Goal: Navigation & Orientation: Find specific page/section

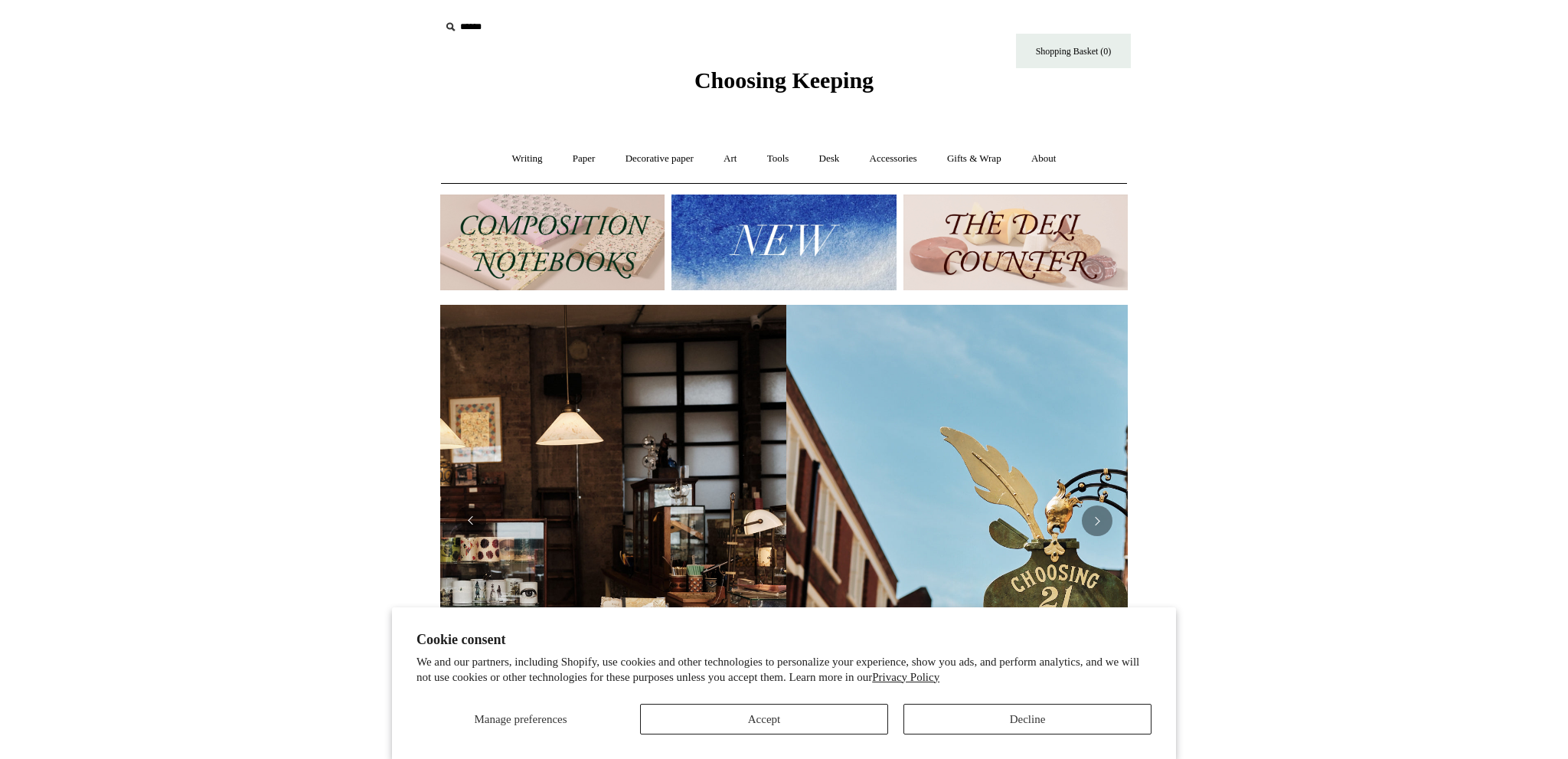
scroll to position [0, 686]
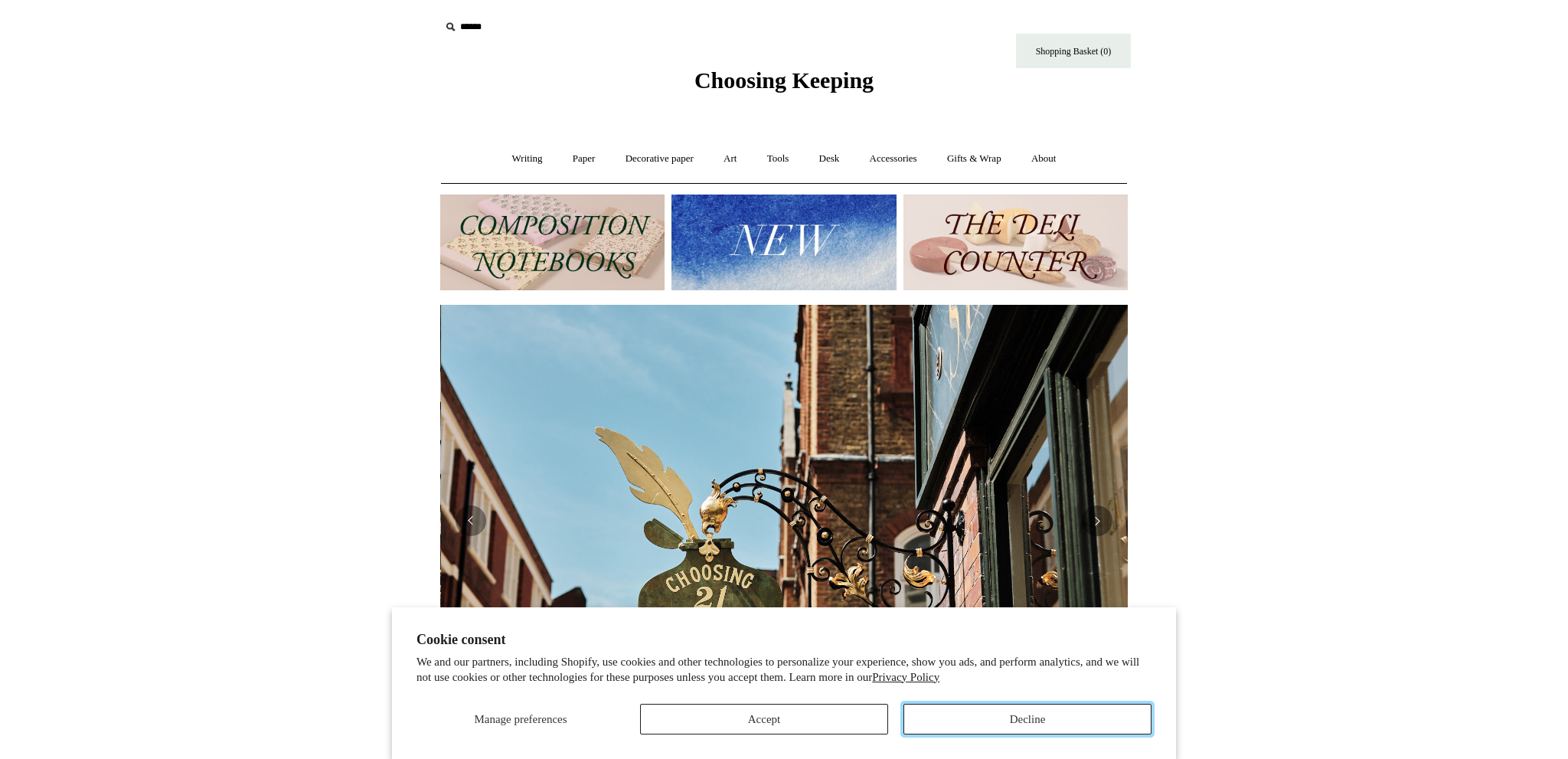
click at [1000, 726] on button "Decline" at bounding box center [1027, 718] width 248 height 30
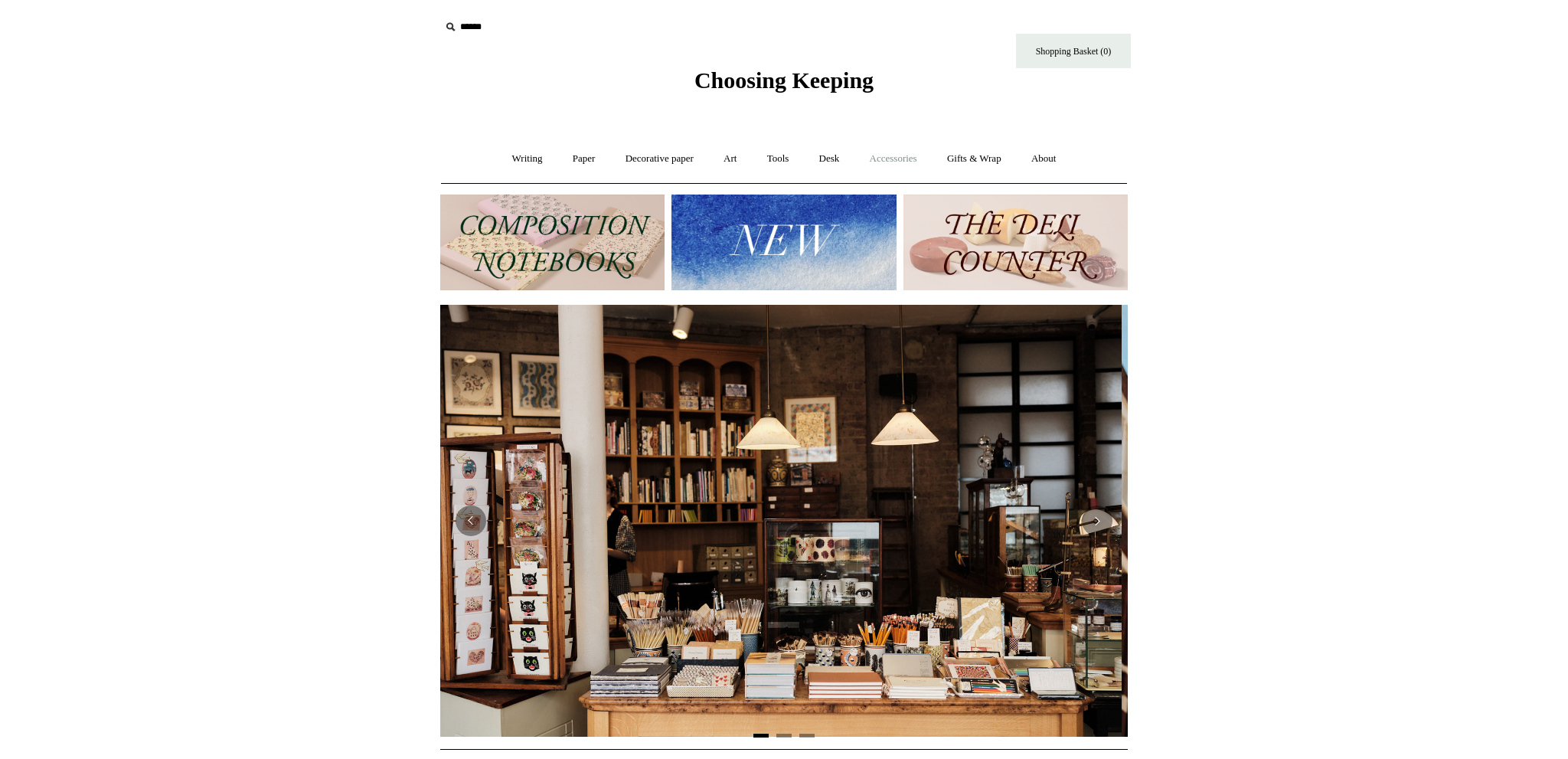
scroll to position [0, 0]
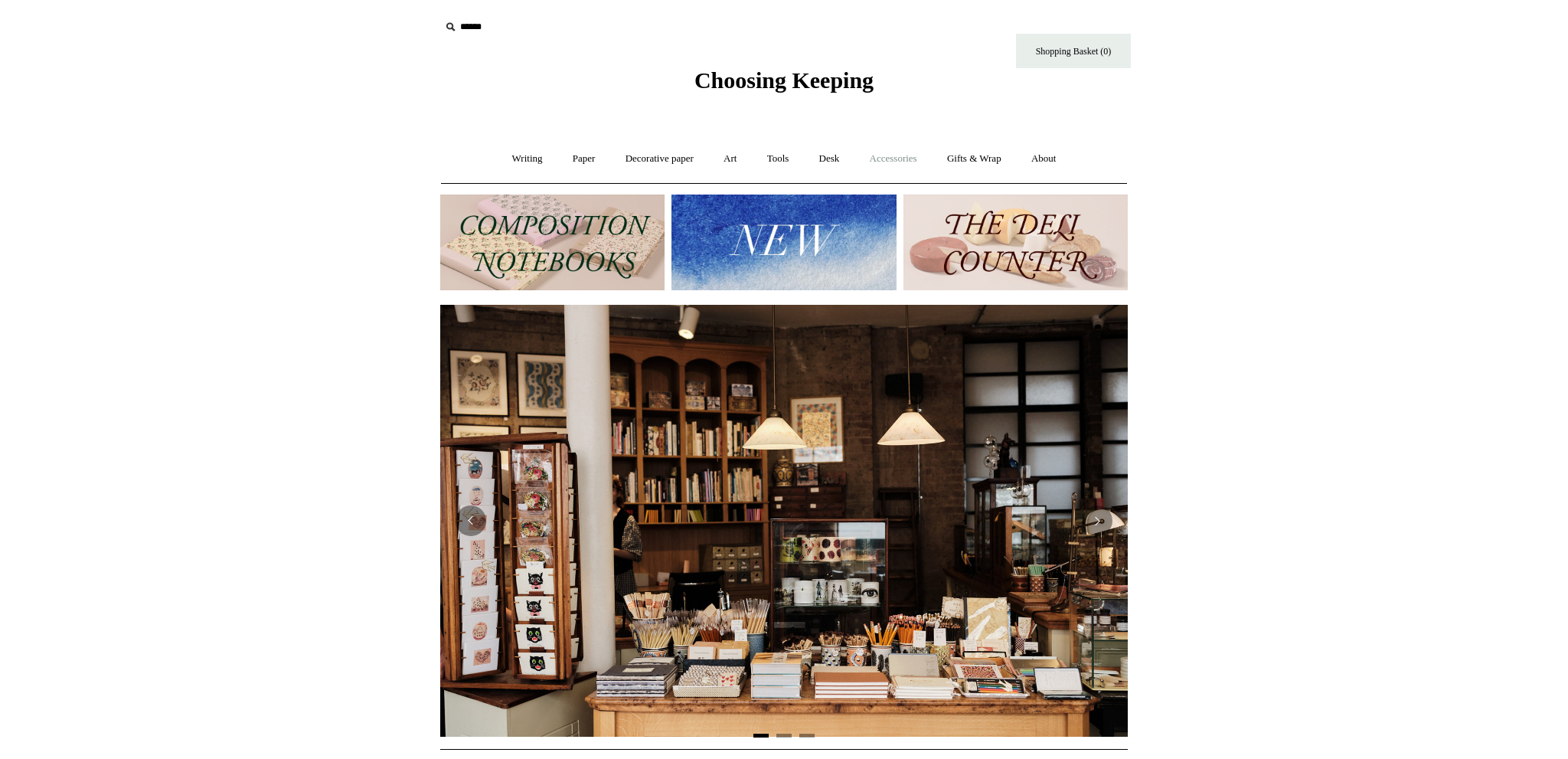
click at [895, 152] on link "Accessories +" at bounding box center [893, 158] width 75 height 41
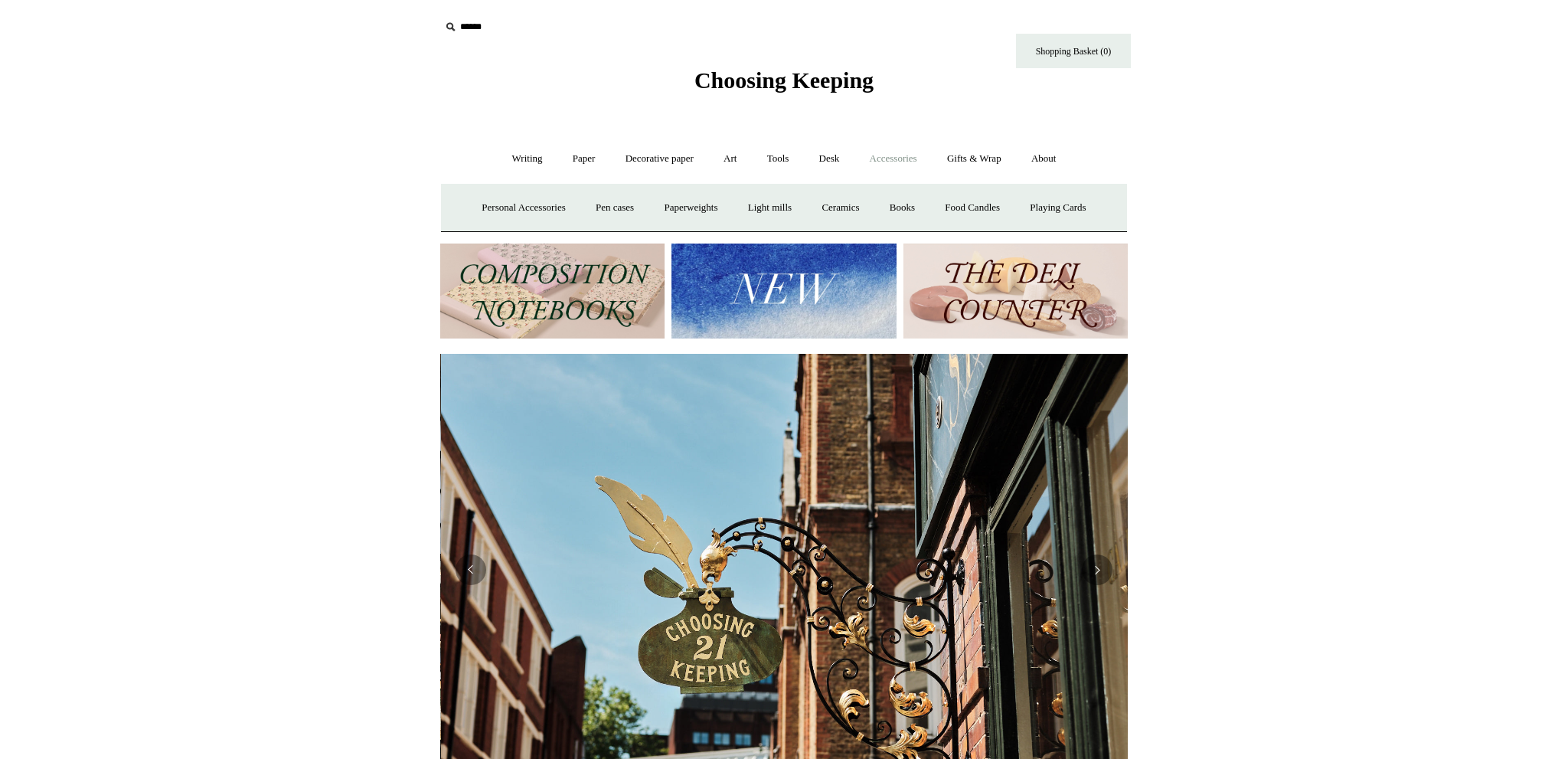
scroll to position [0, 686]
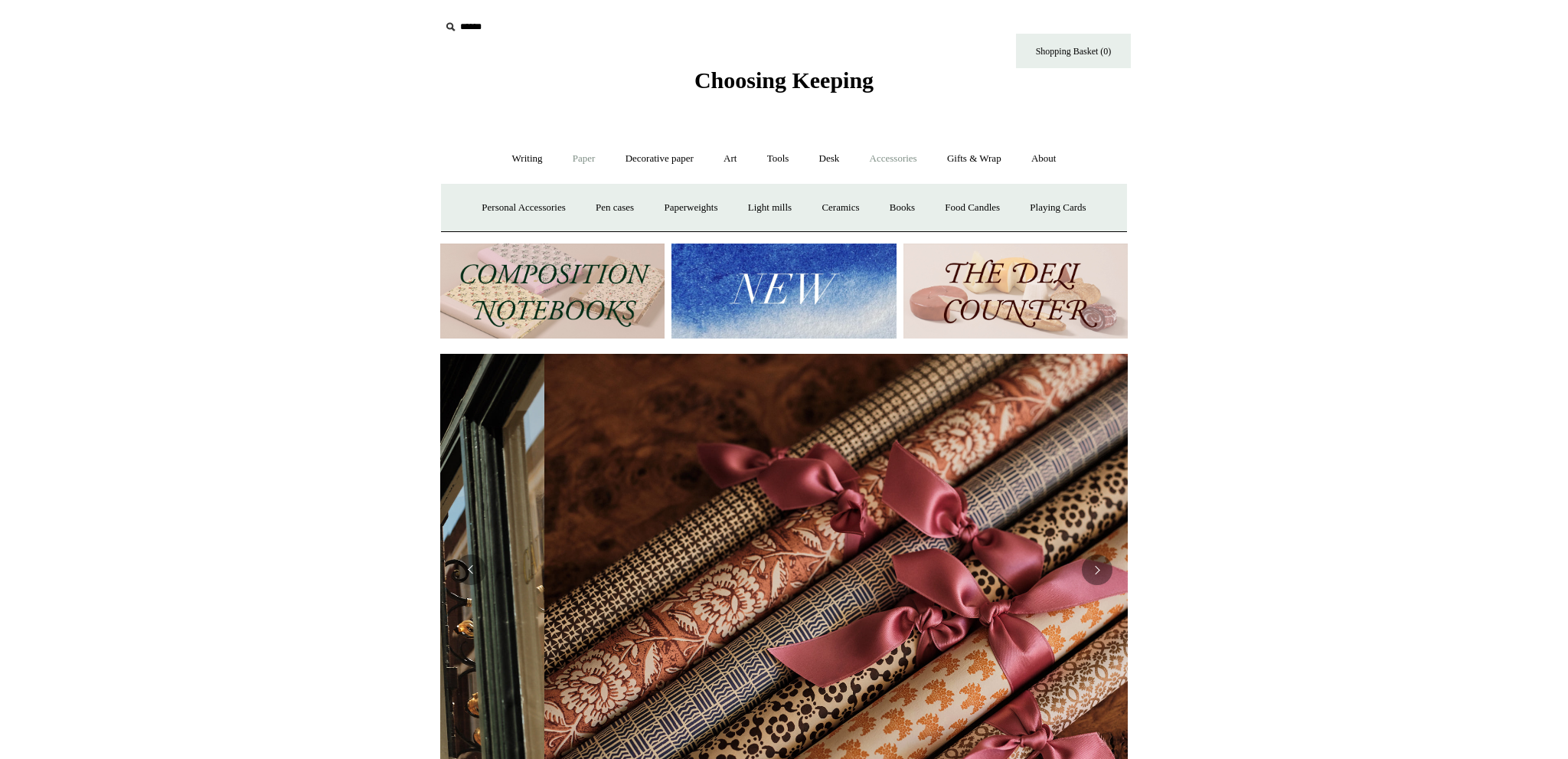
click at [572, 161] on link "Paper +" at bounding box center [584, 158] width 51 height 41
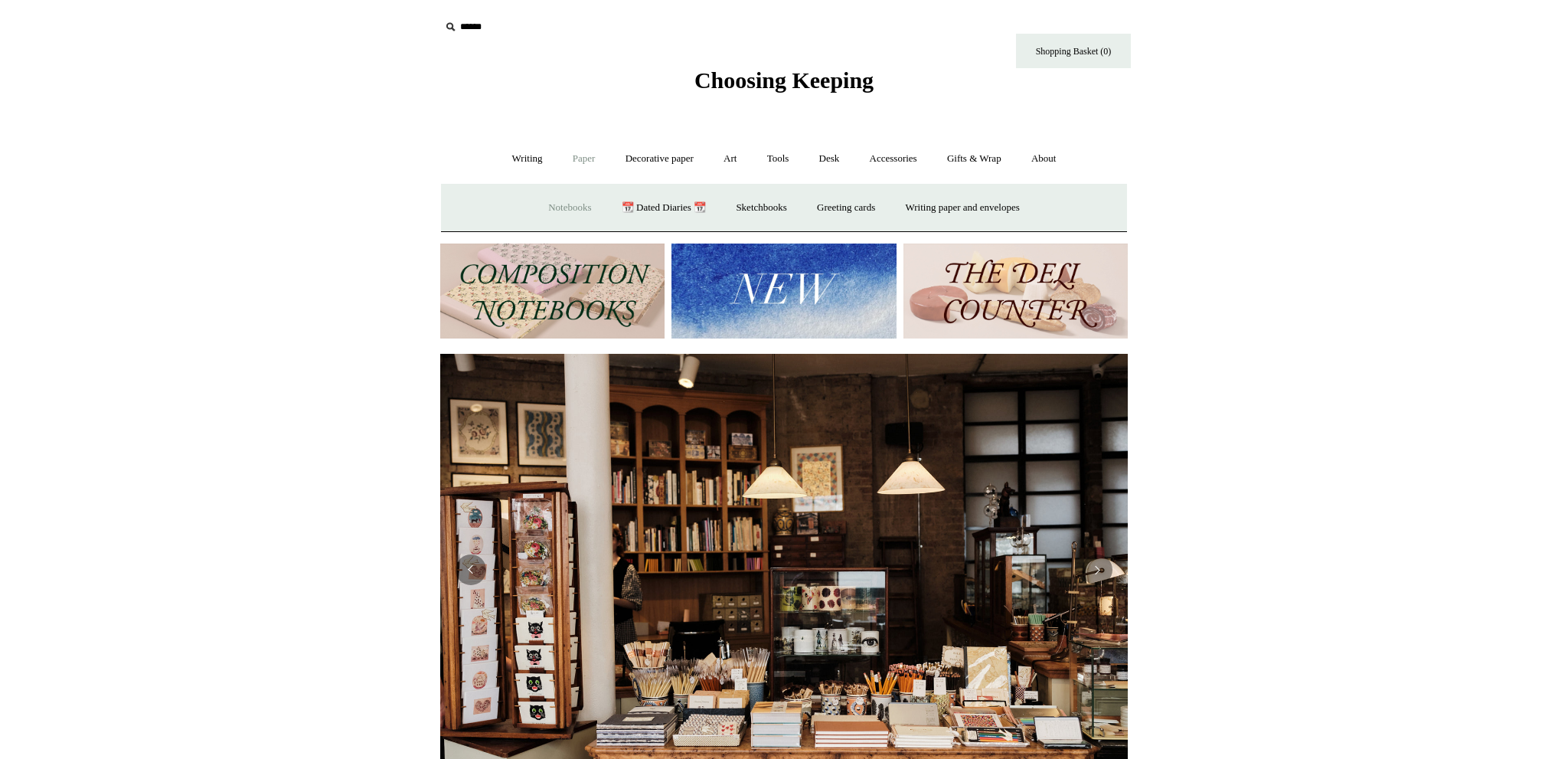
scroll to position [323, 0]
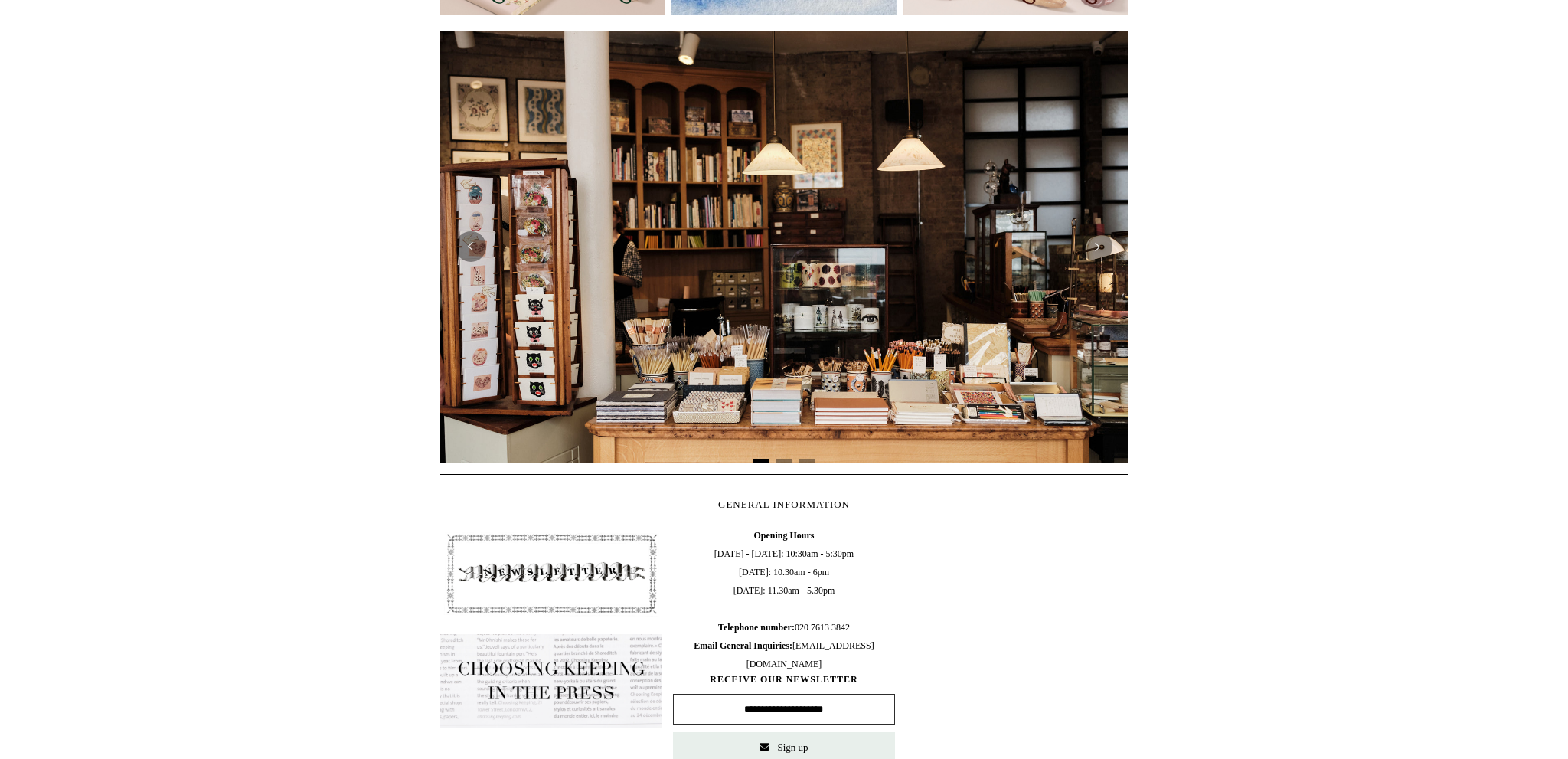
click at [665, 317] on img at bounding box center [784, 246] width 687 height 432
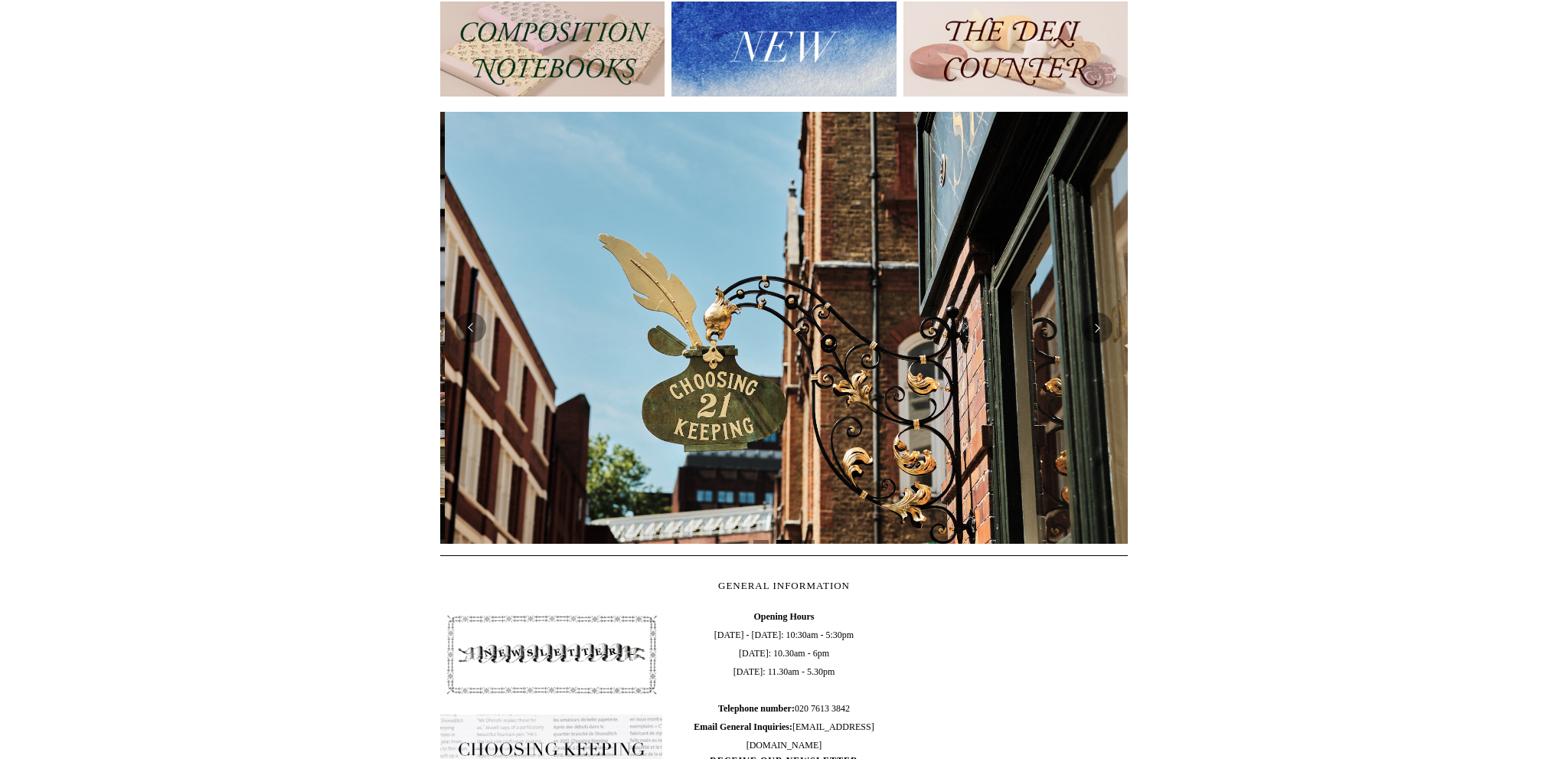
scroll to position [0, 686]
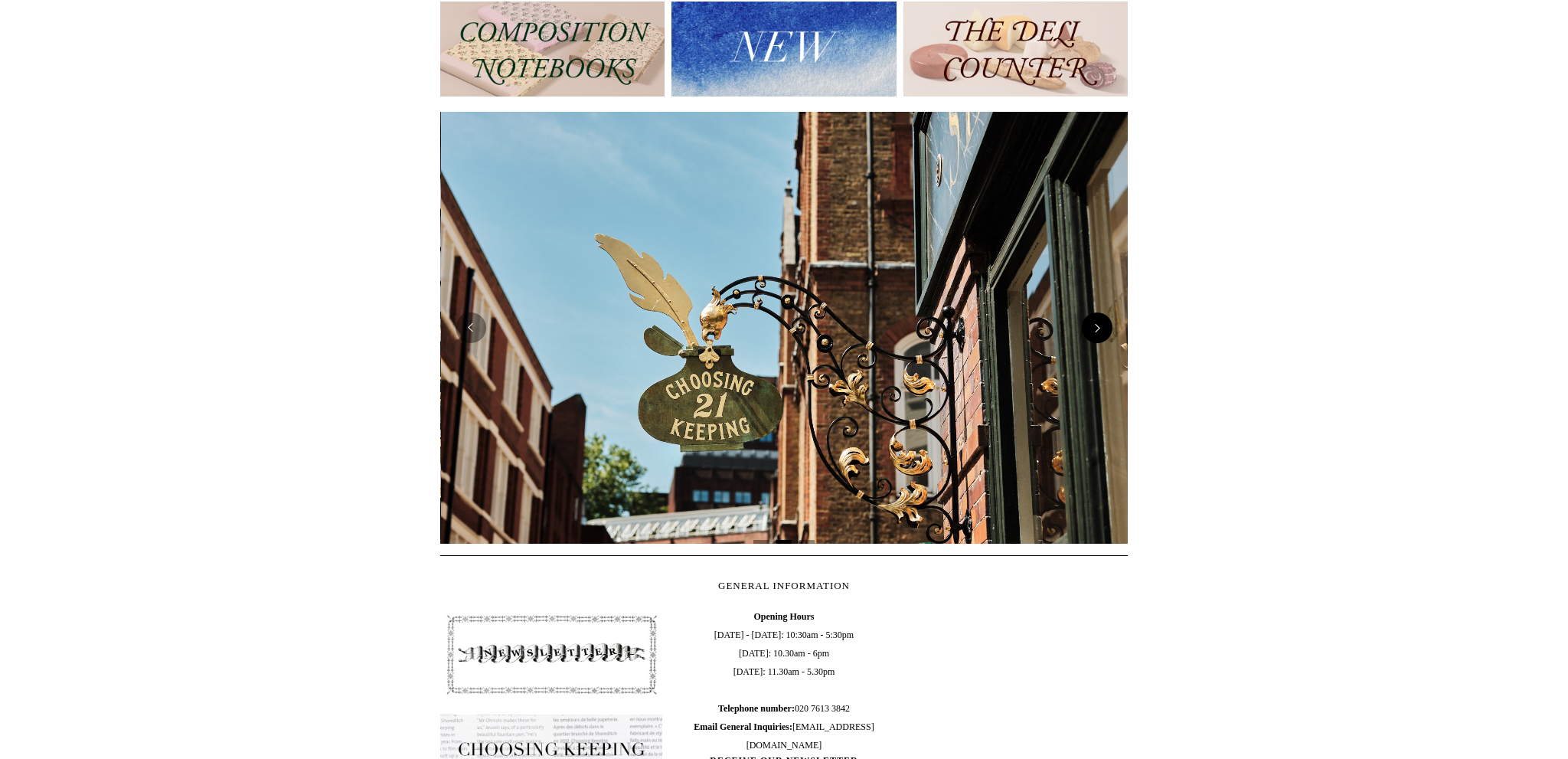
click at [1104, 332] on button "Next" at bounding box center [1097, 327] width 30 height 30
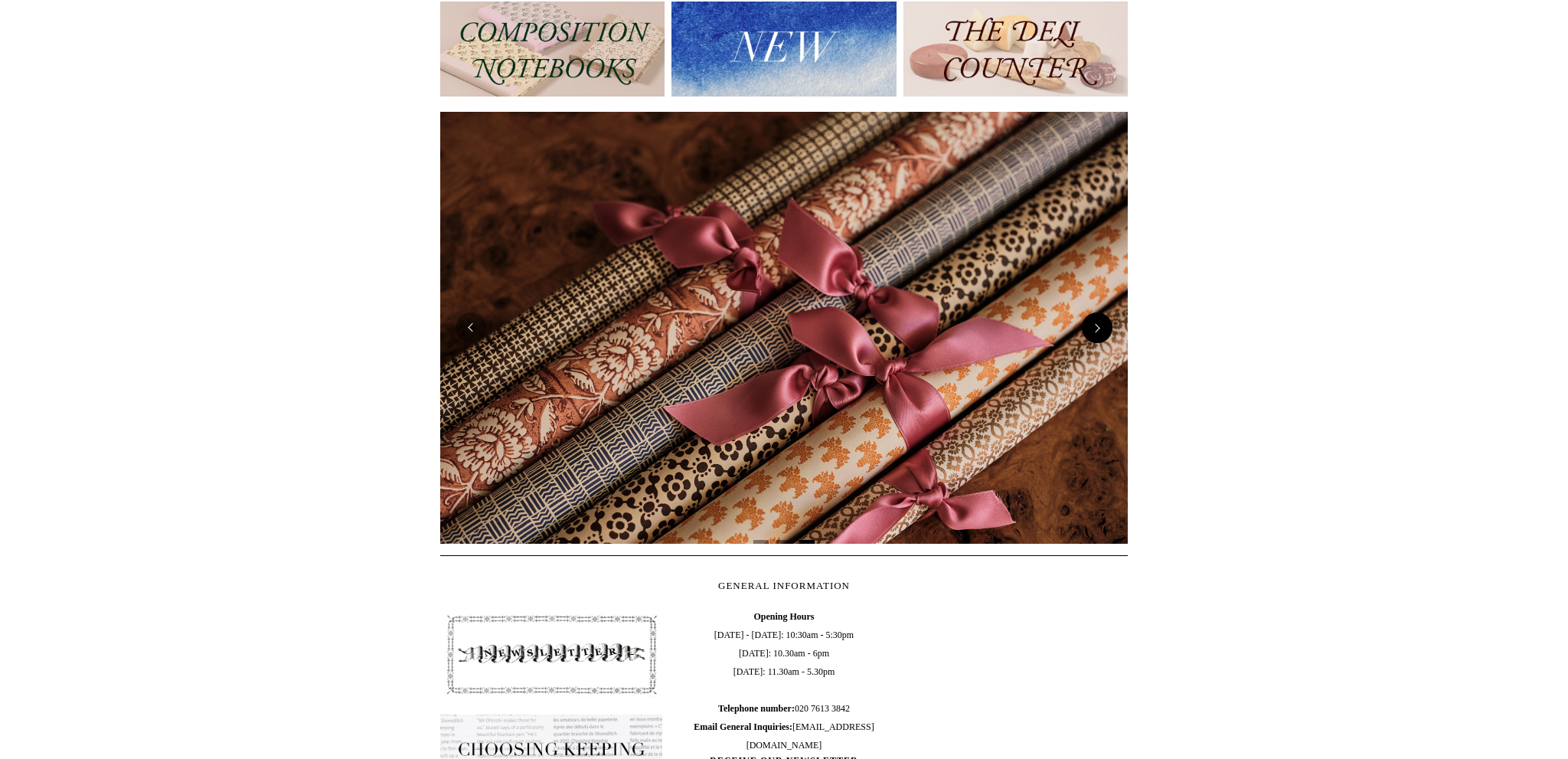
click at [1104, 332] on button "Next" at bounding box center [1097, 327] width 30 height 30
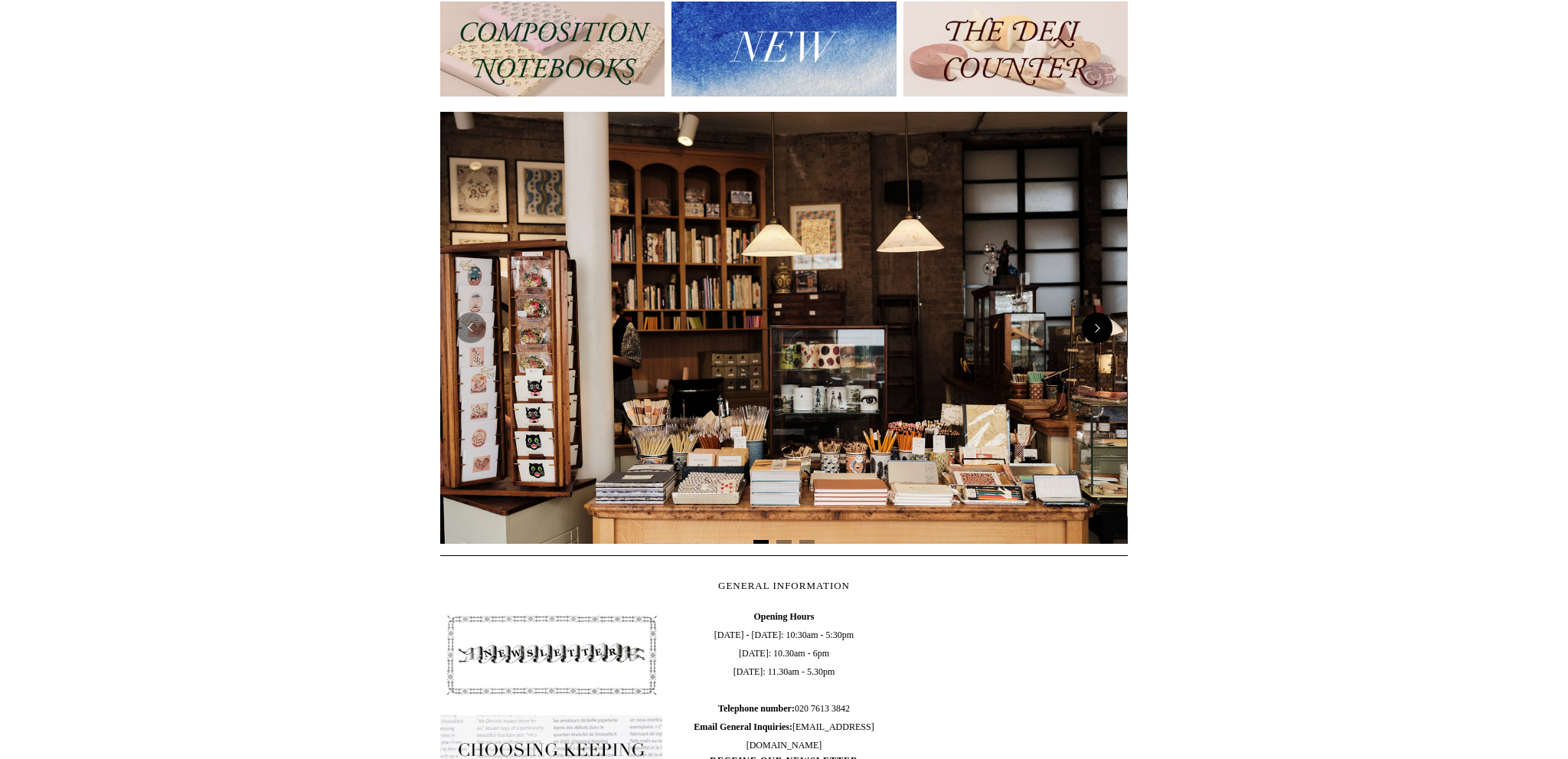
scroll to position [0, 0]
click at [1104, 332] on button "Next" at bounding box center [1097, 327] width 30 height 30
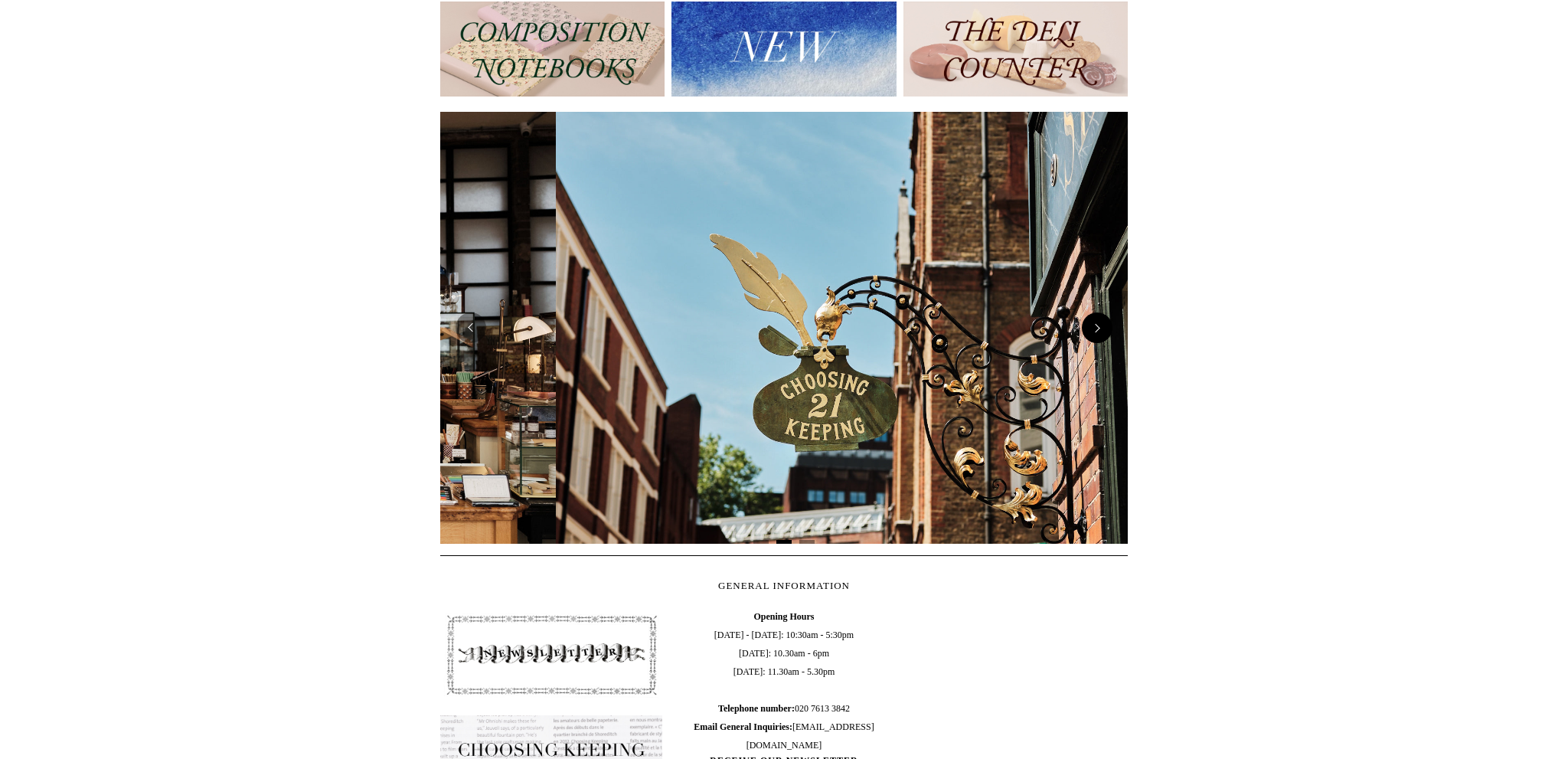
scroll to position [0, 686]
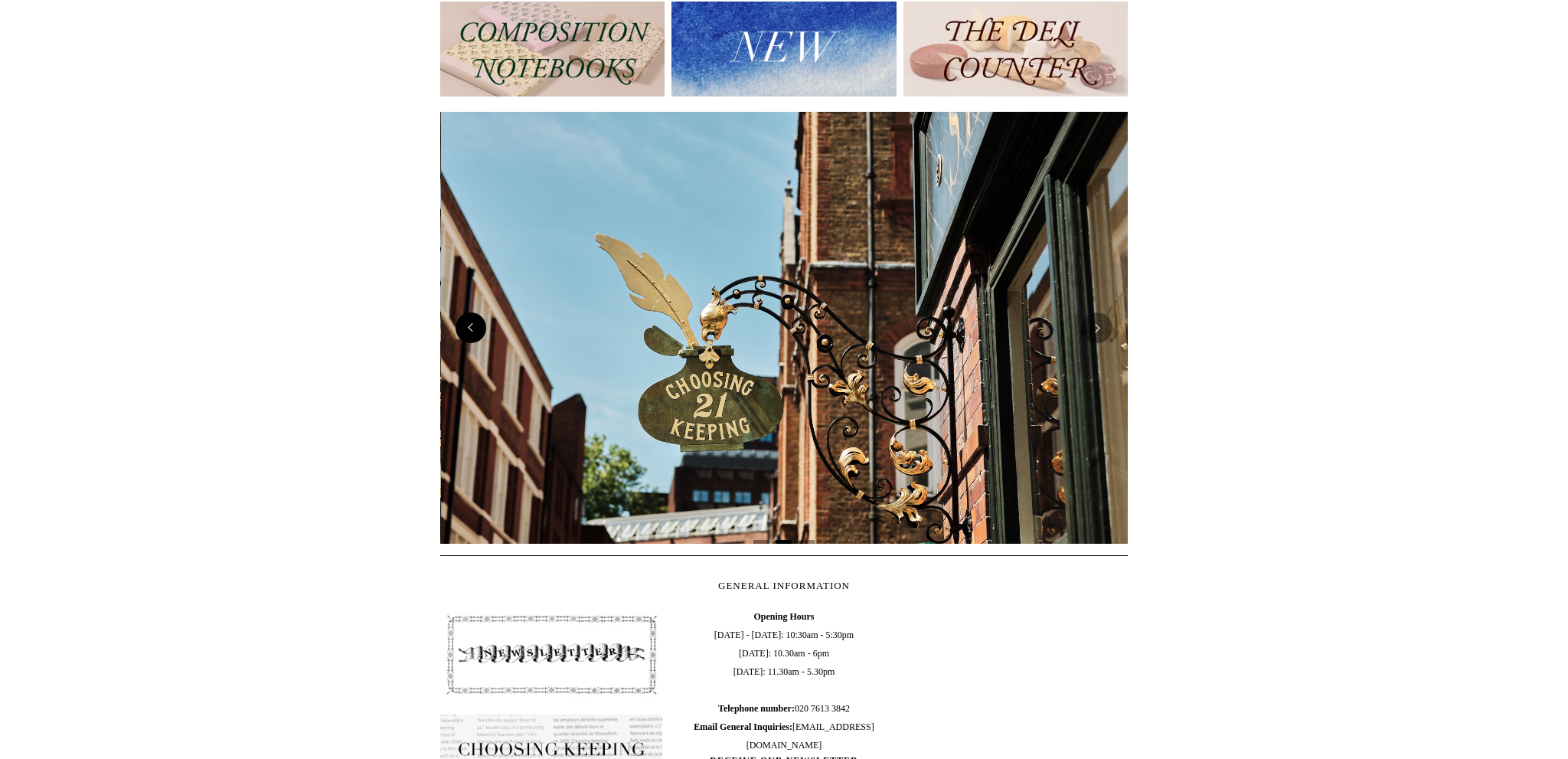
click at [471, 329] on button "Previous" at bounding box center [471, 327] width 30 height 30
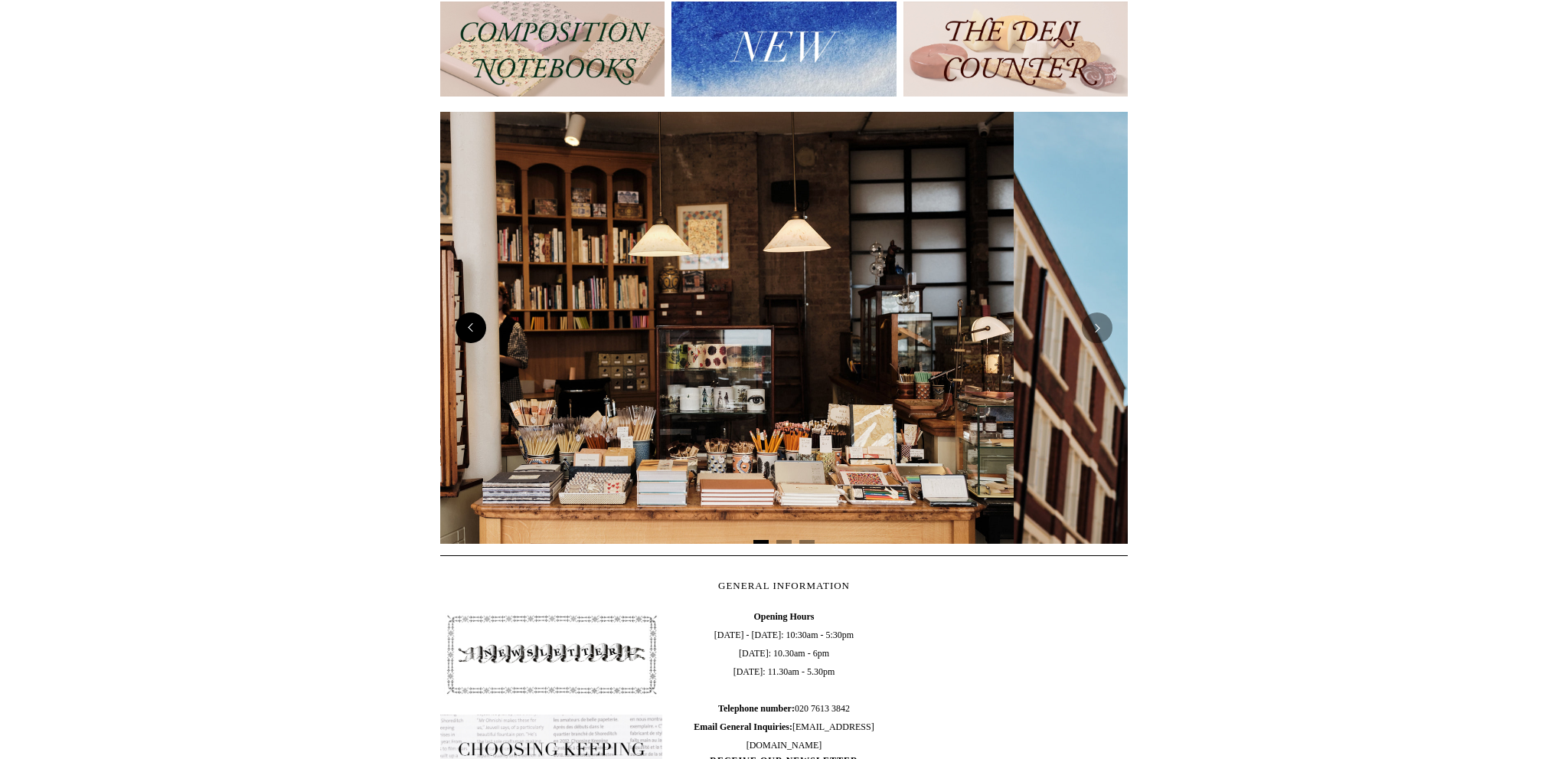
scroll to position [0, 0]
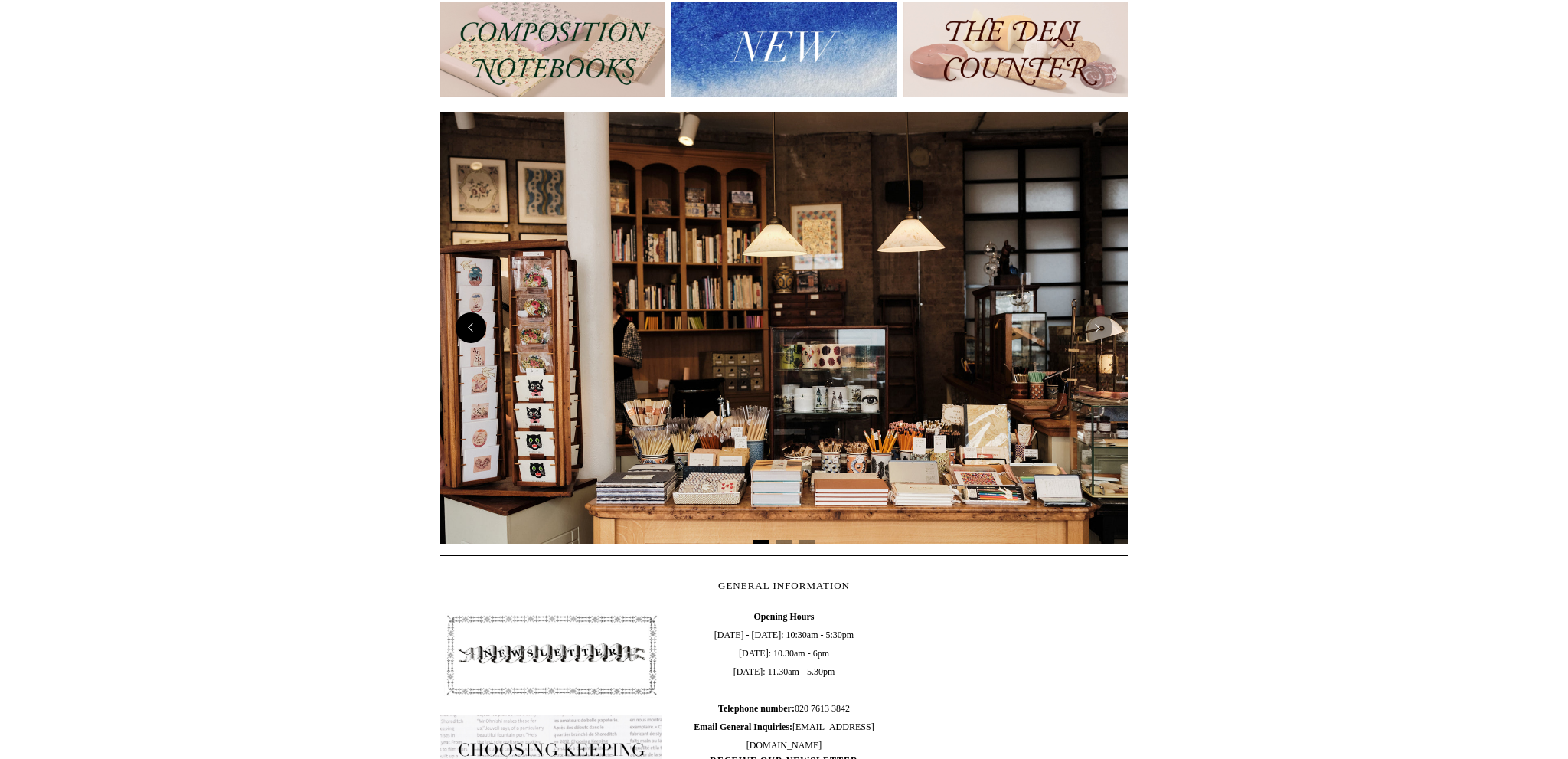
click at [470, 329] on button "Previous" at bounding box center [471, 327] width 30 height 30
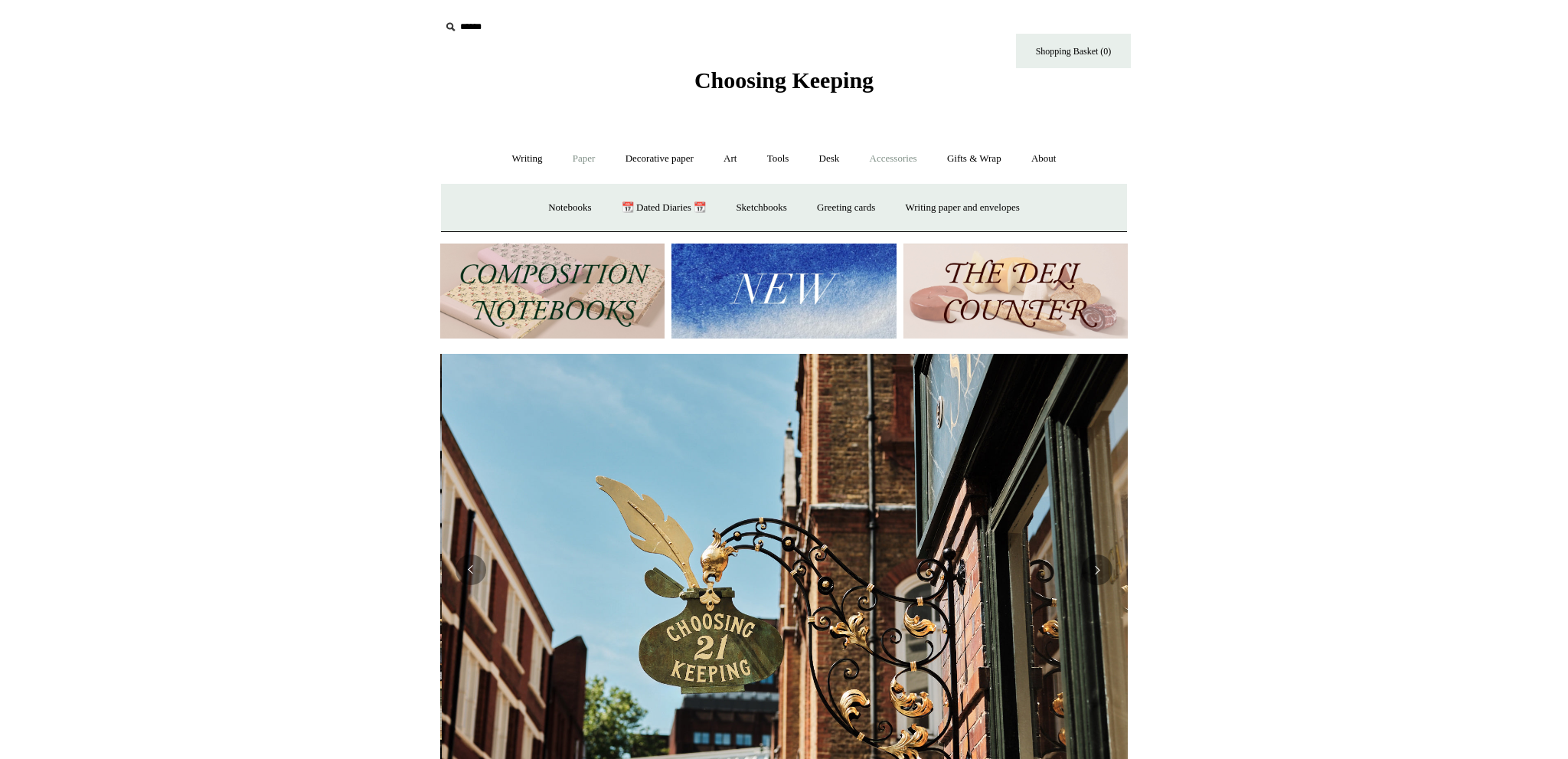
scroll to position [0, 686]
click at [889, 157] on link "Accessories +" at bounding box center [893, 158] width 75 height 41
click at [827, 155] on link "Desk +" at bounding box center [830, 158] width 48 height 41
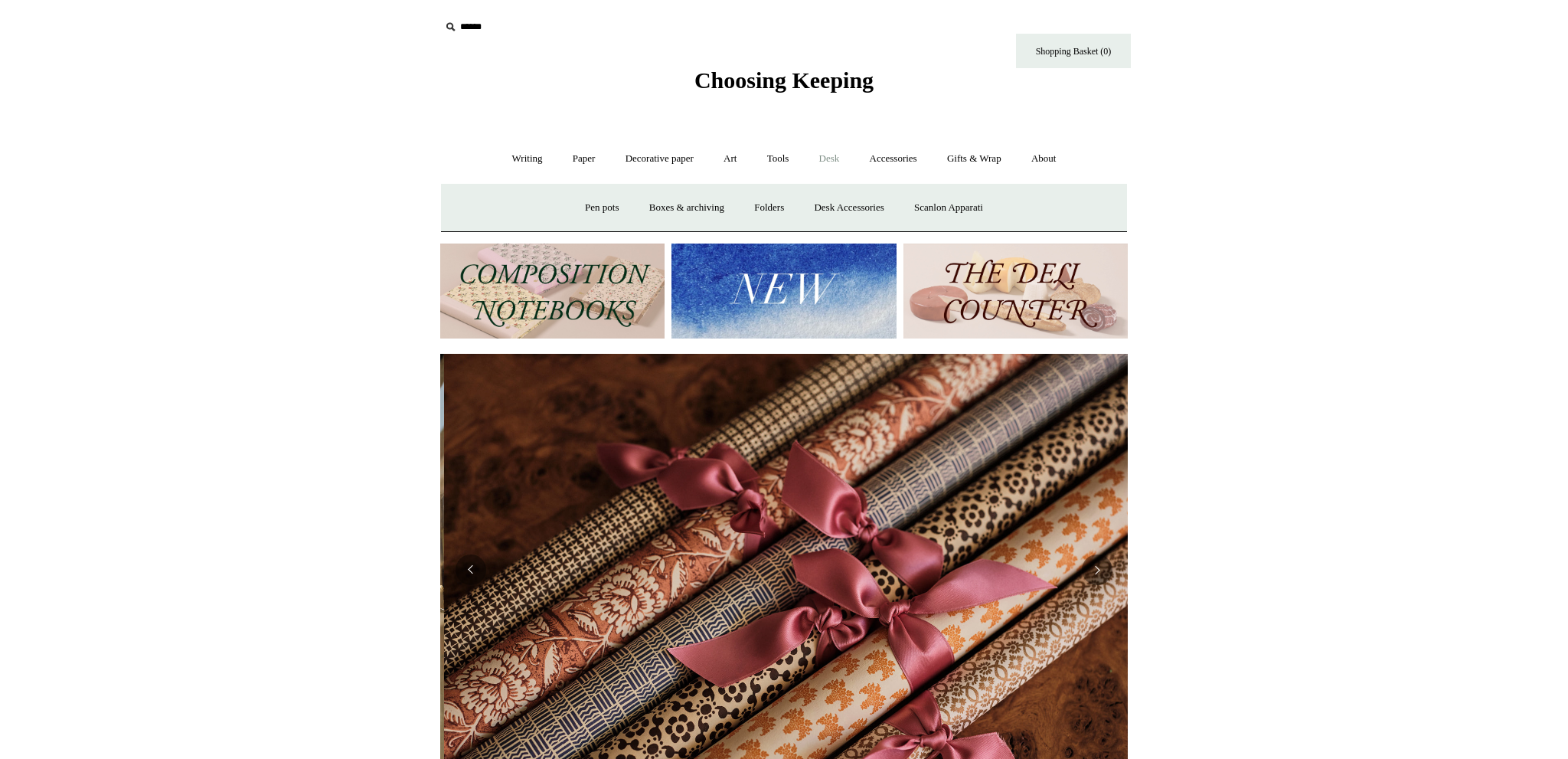
scroll to position [0, 1375]
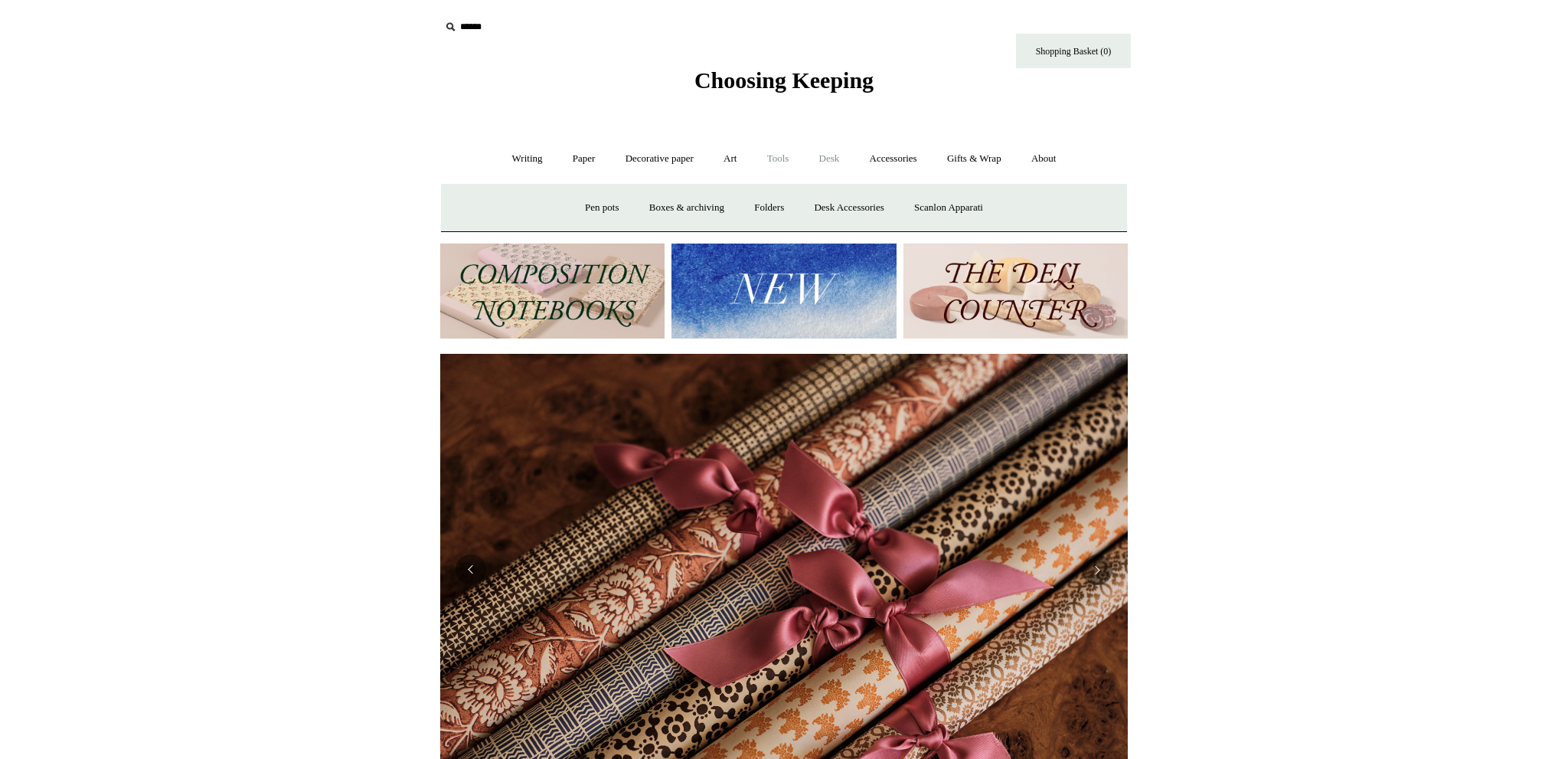
click at [785, 161] on link "Tools +" at bounding box center [778, 158] width 50 height 41
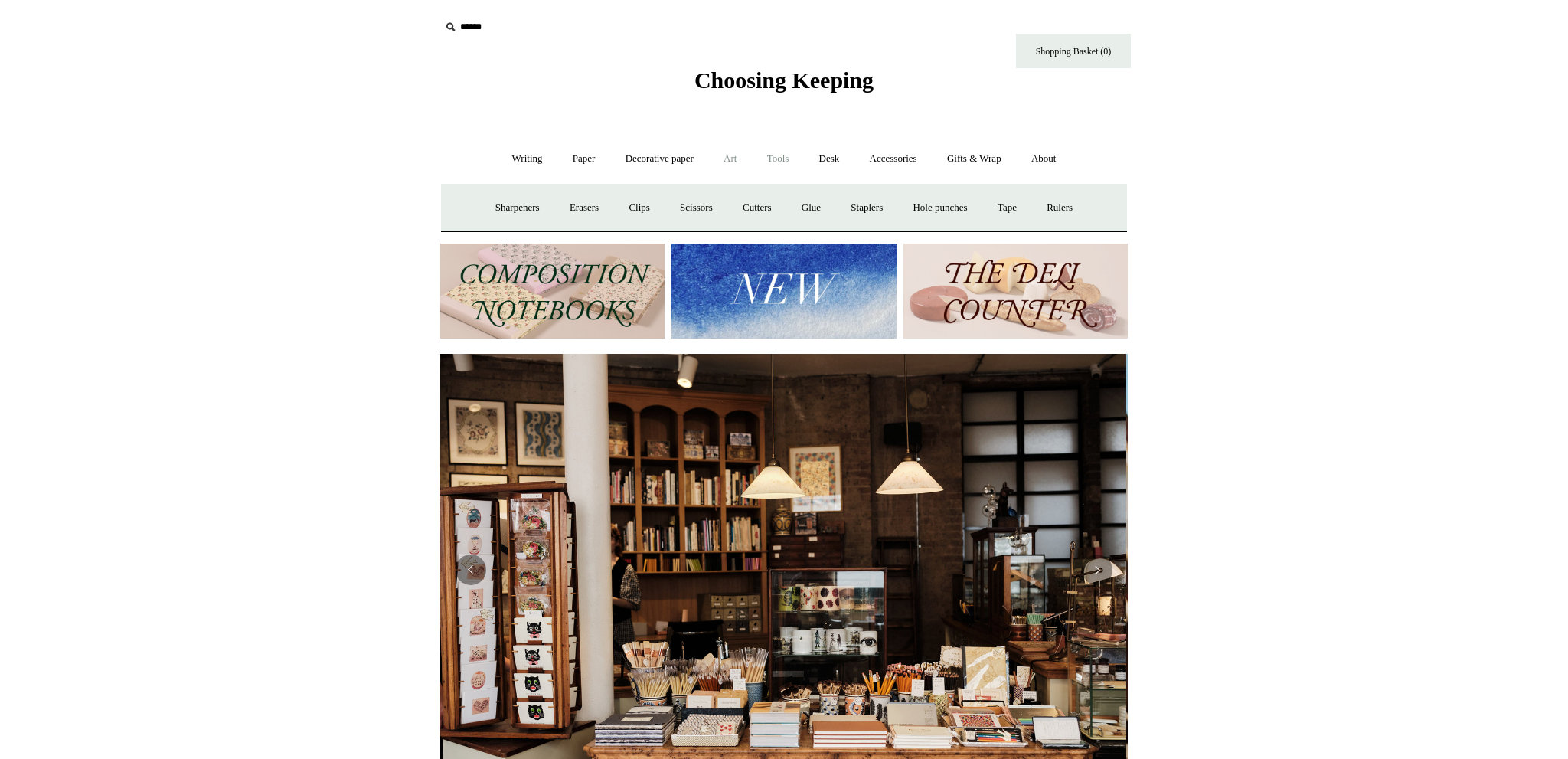
scroll to position [0, 0]
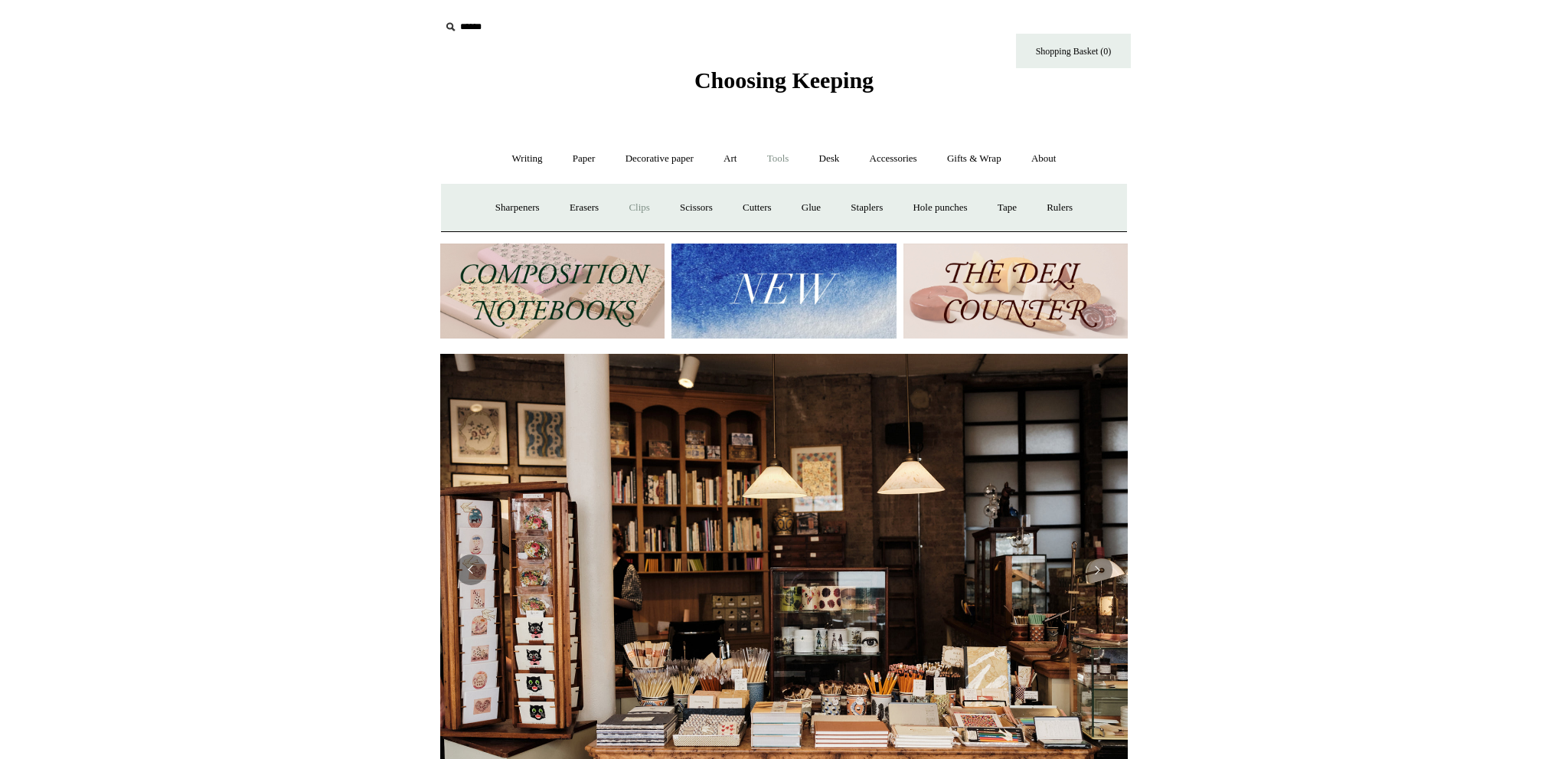
click at [631, 206] on link "Clips +" at bounding box center [639, 207] width 48 height 41
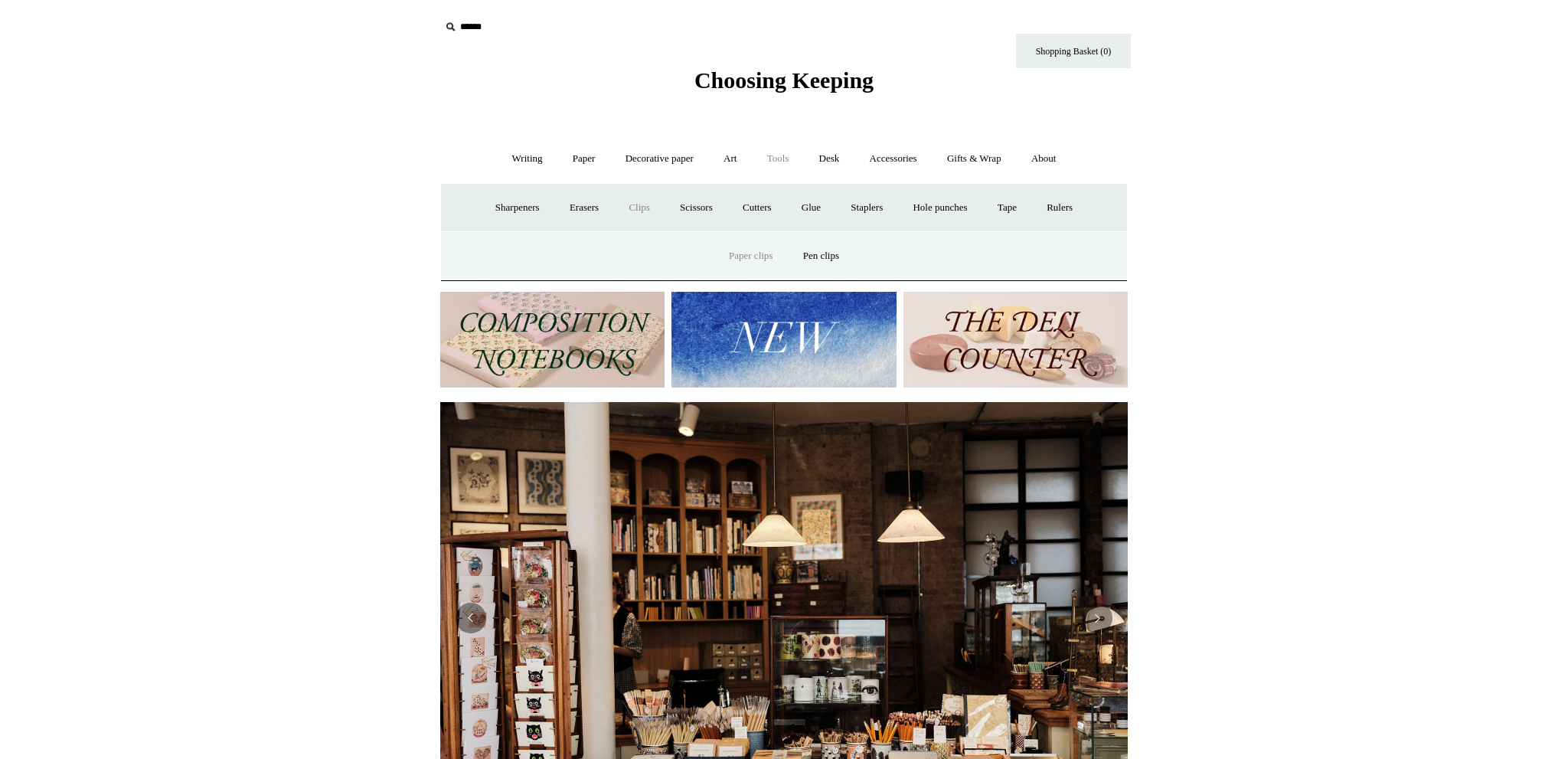
click at [765, 256] on link "Paper clips" at bounding box center [750, 256] width 71 height 41
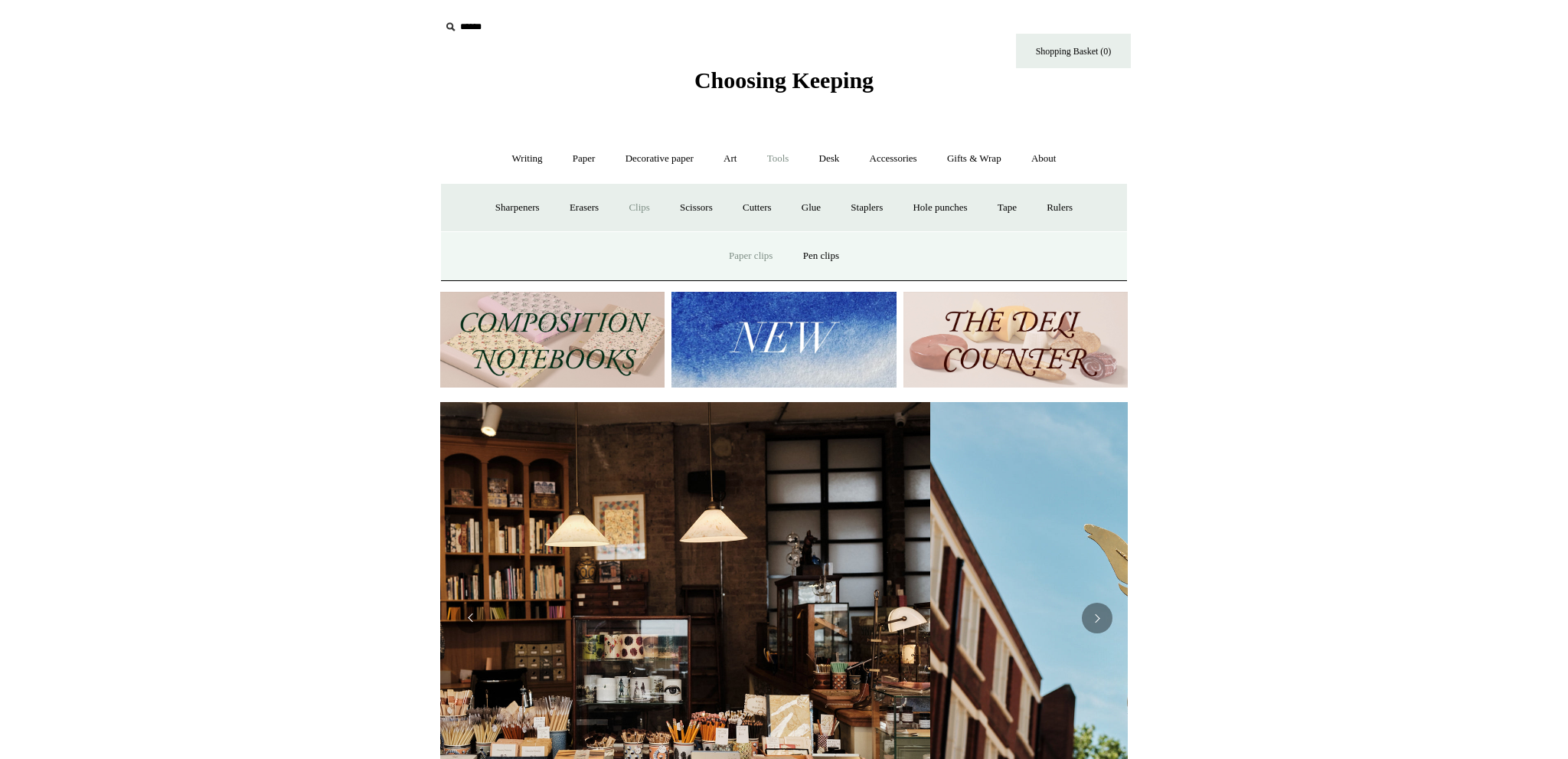
scroll to position [0, 603]
